Goal: Task Accomplishment & Management: Manage account settings

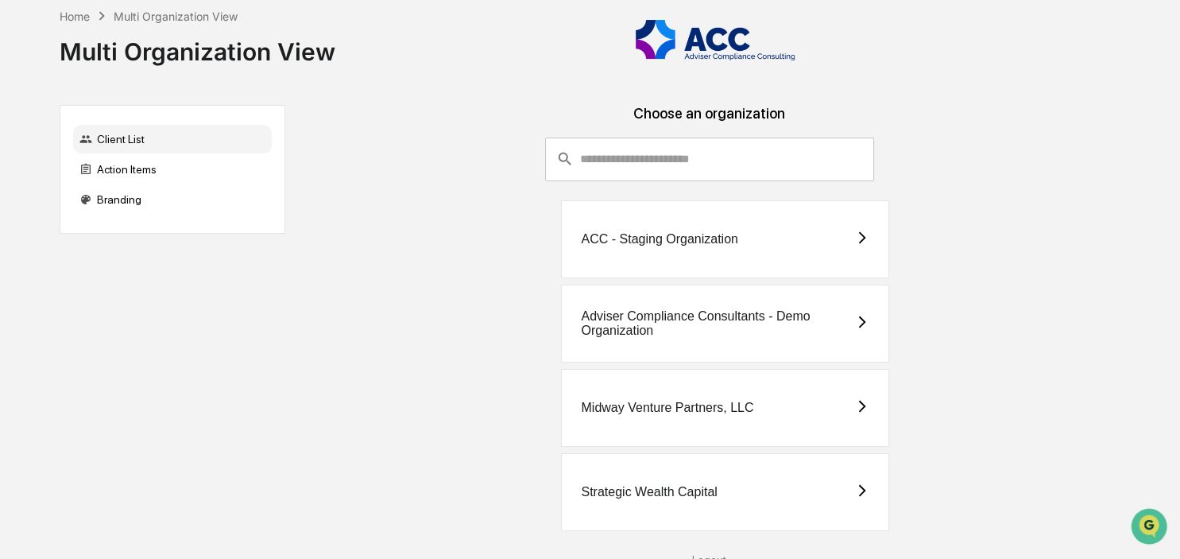
click at [700, 516] on div "Strategic Wealth Capital" at bounding box center [725, 492] width 328 height 78
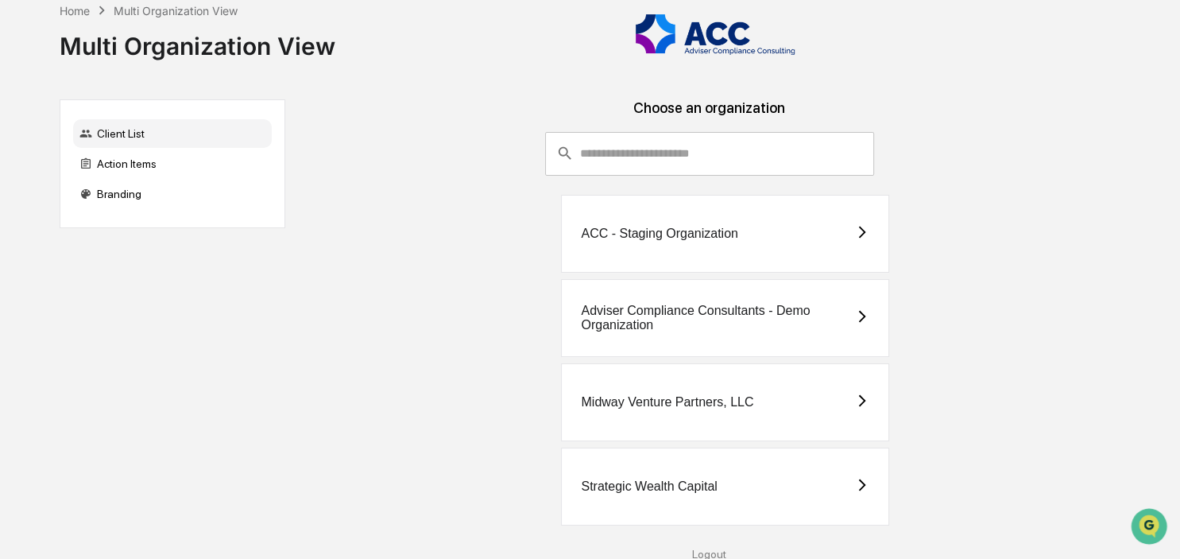
click at [713, 548] on div "Logout" at bounding box center [710, 553] width 824 height 13
